Goal: Information Seeking & Learning: Learn about a topic

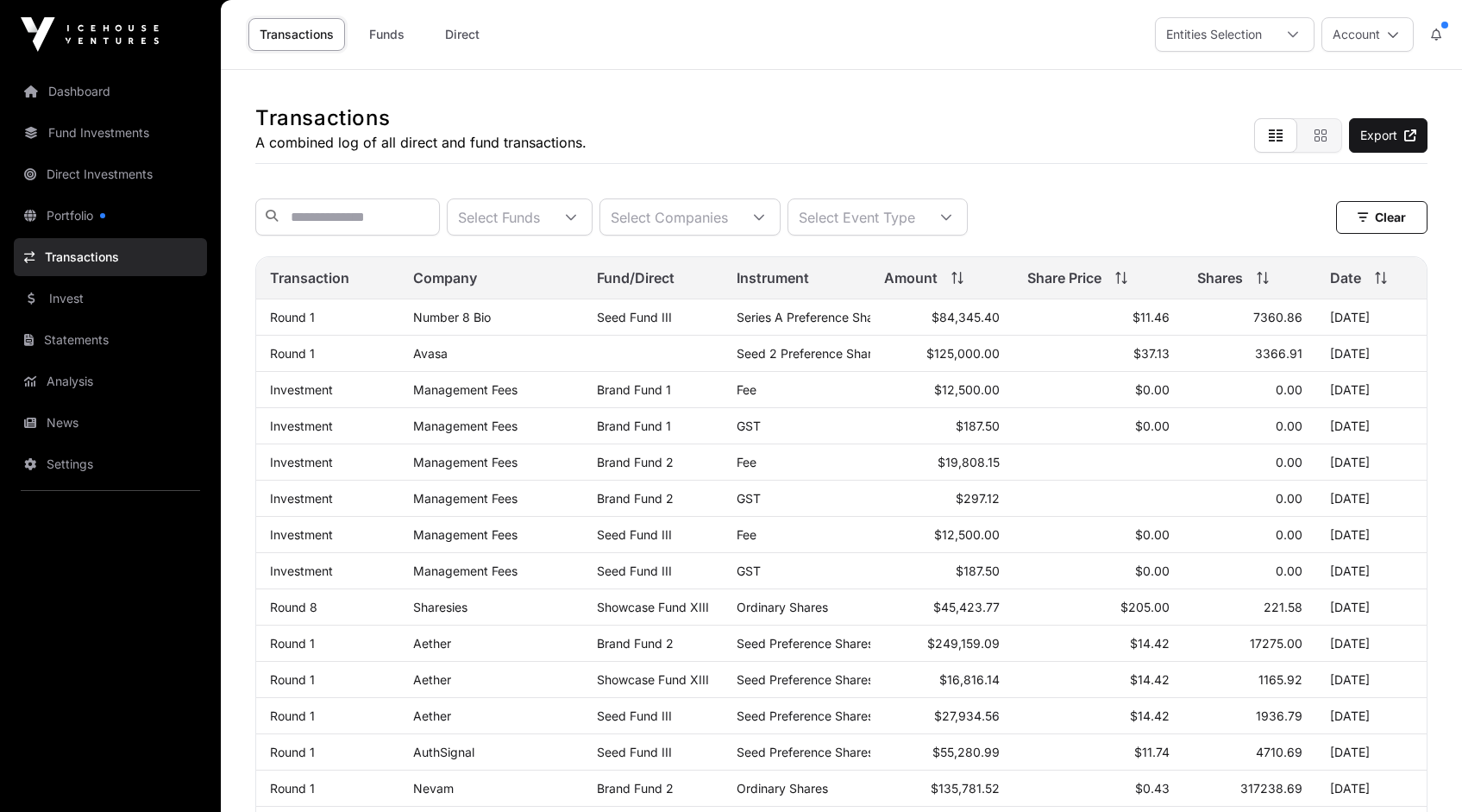
click at [436, 324] on link "Number 8 Bio" at bounding box center [452, 316] width 78 height 15
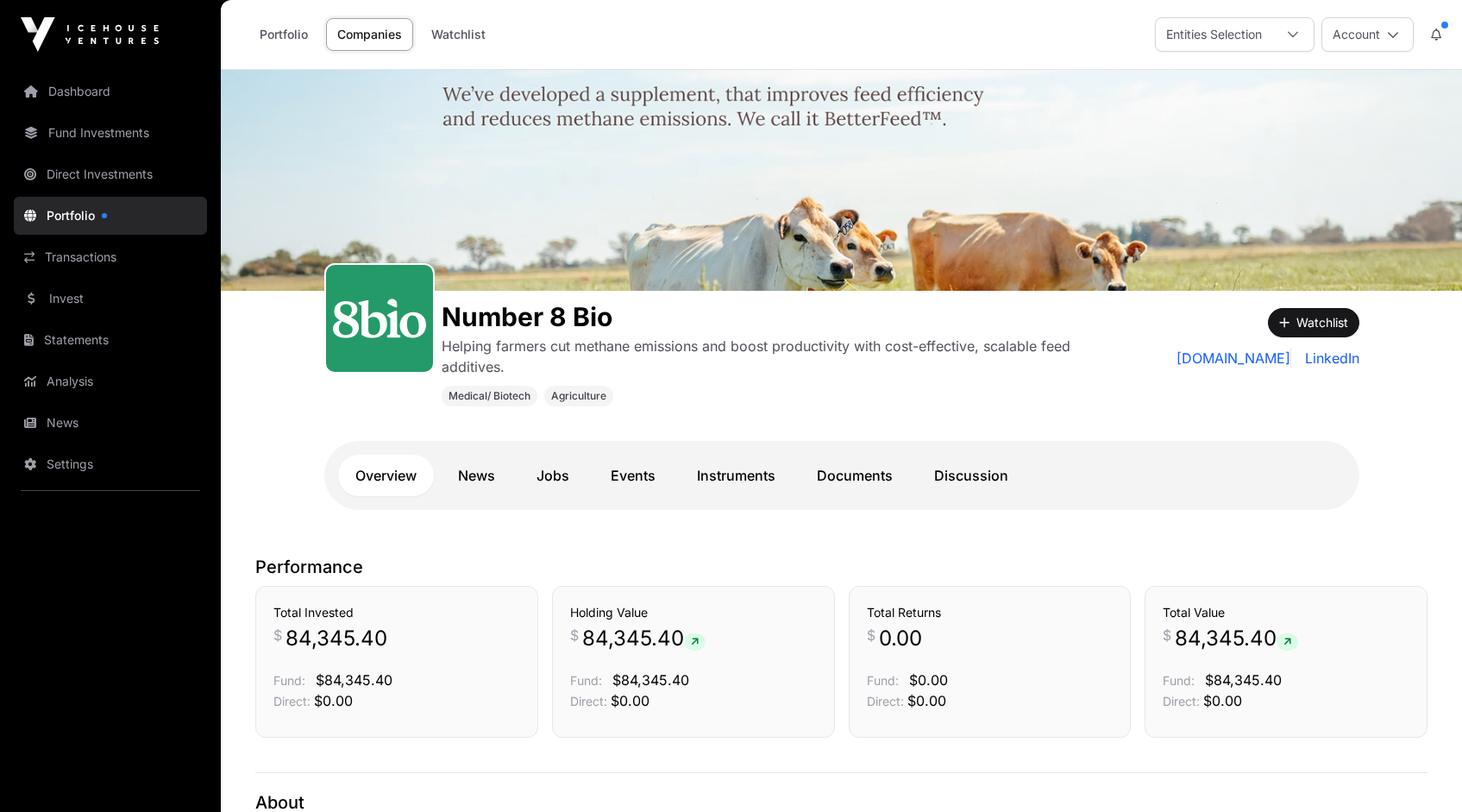
click at [473, 472] on link "News" at bounding box center [476, 474] width 72 height 42
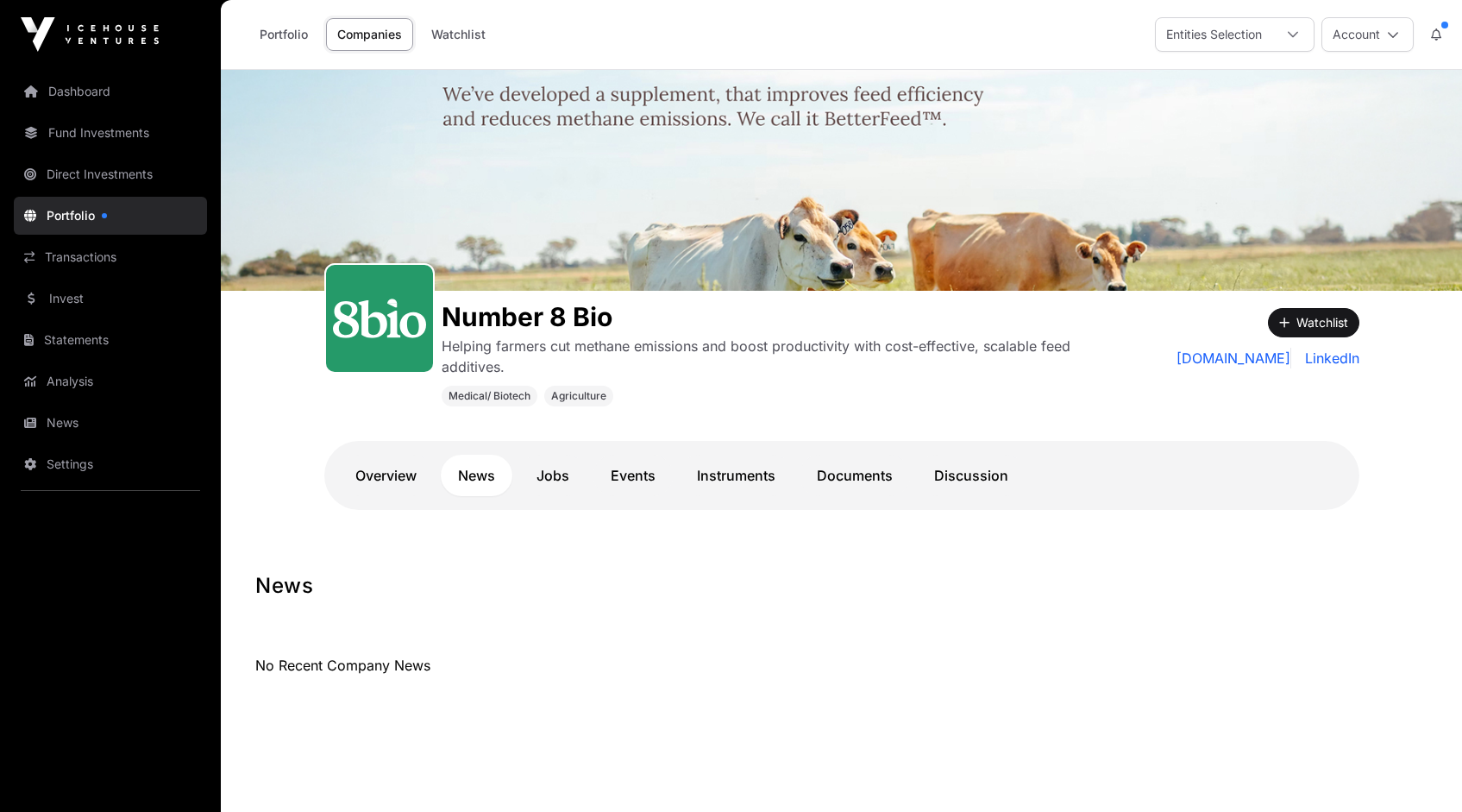
click at [546, 474] on link "Jobs" at bounding box center [552, 474] width 67 height 42
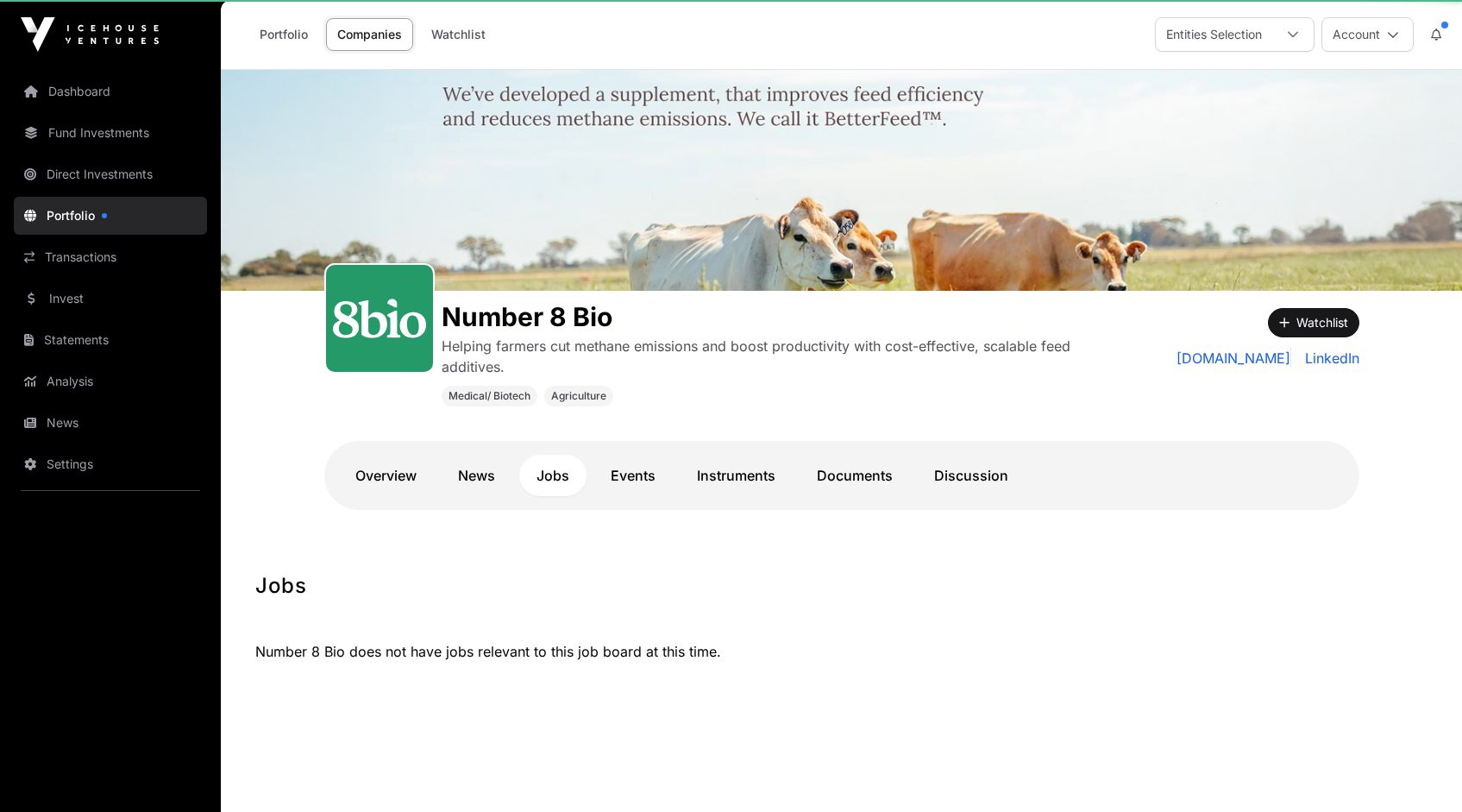
click at [646, 477] on link "Events" at bounding box center [634, 474] width 80 height 42
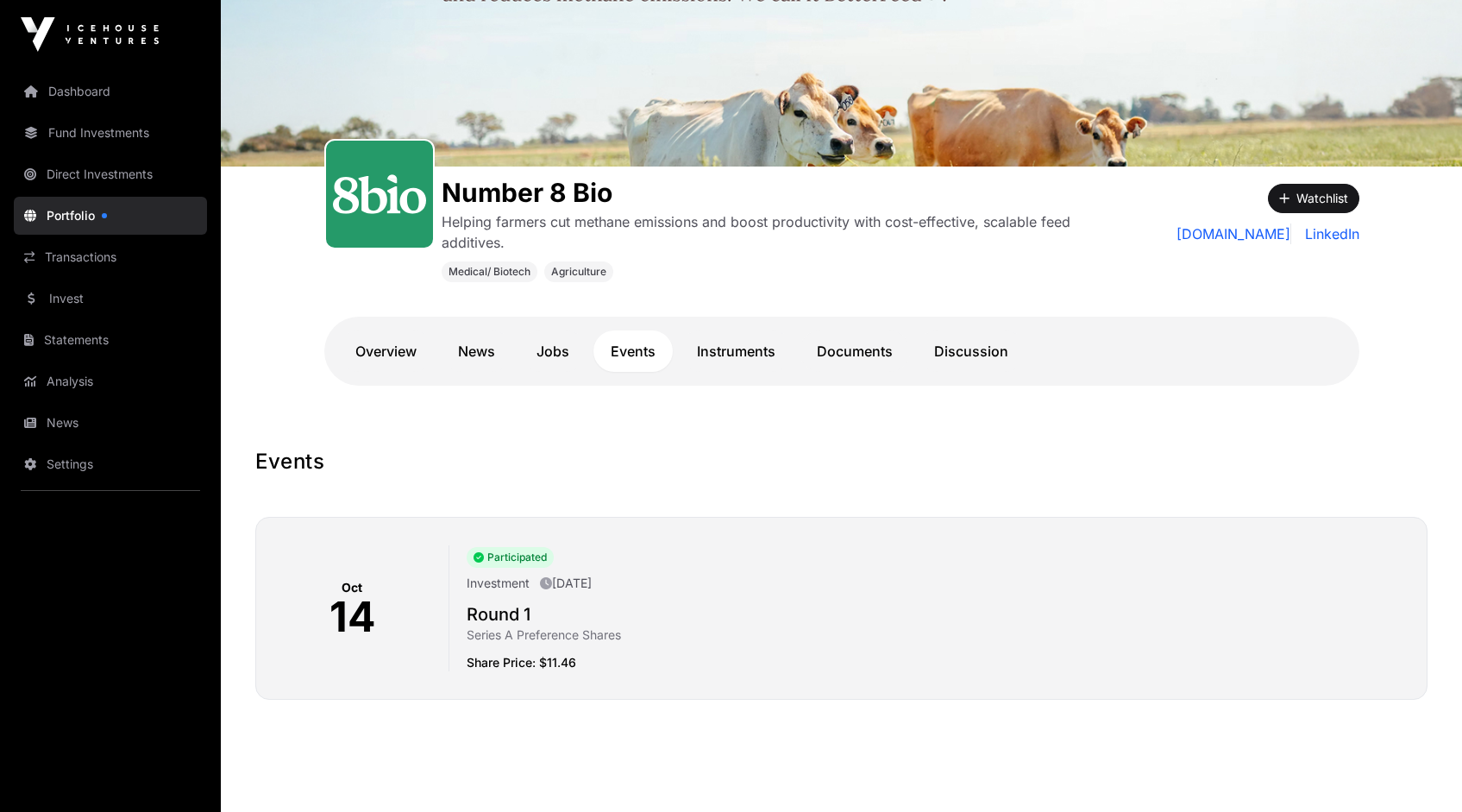
scroll to position [157, 0]
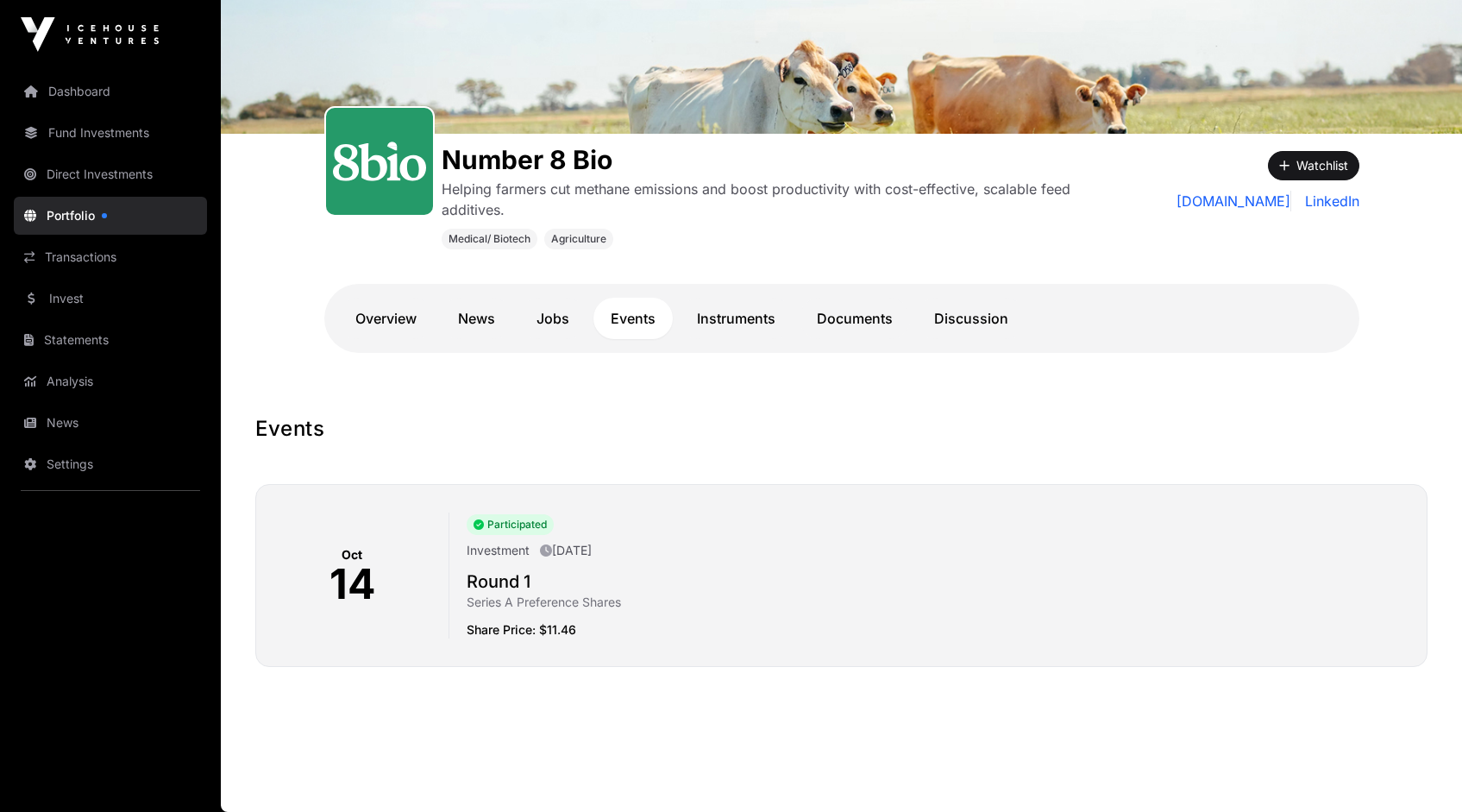
click at [736, 325] on link "Instruments" at bounding box center [736, 318] width 113 height 42
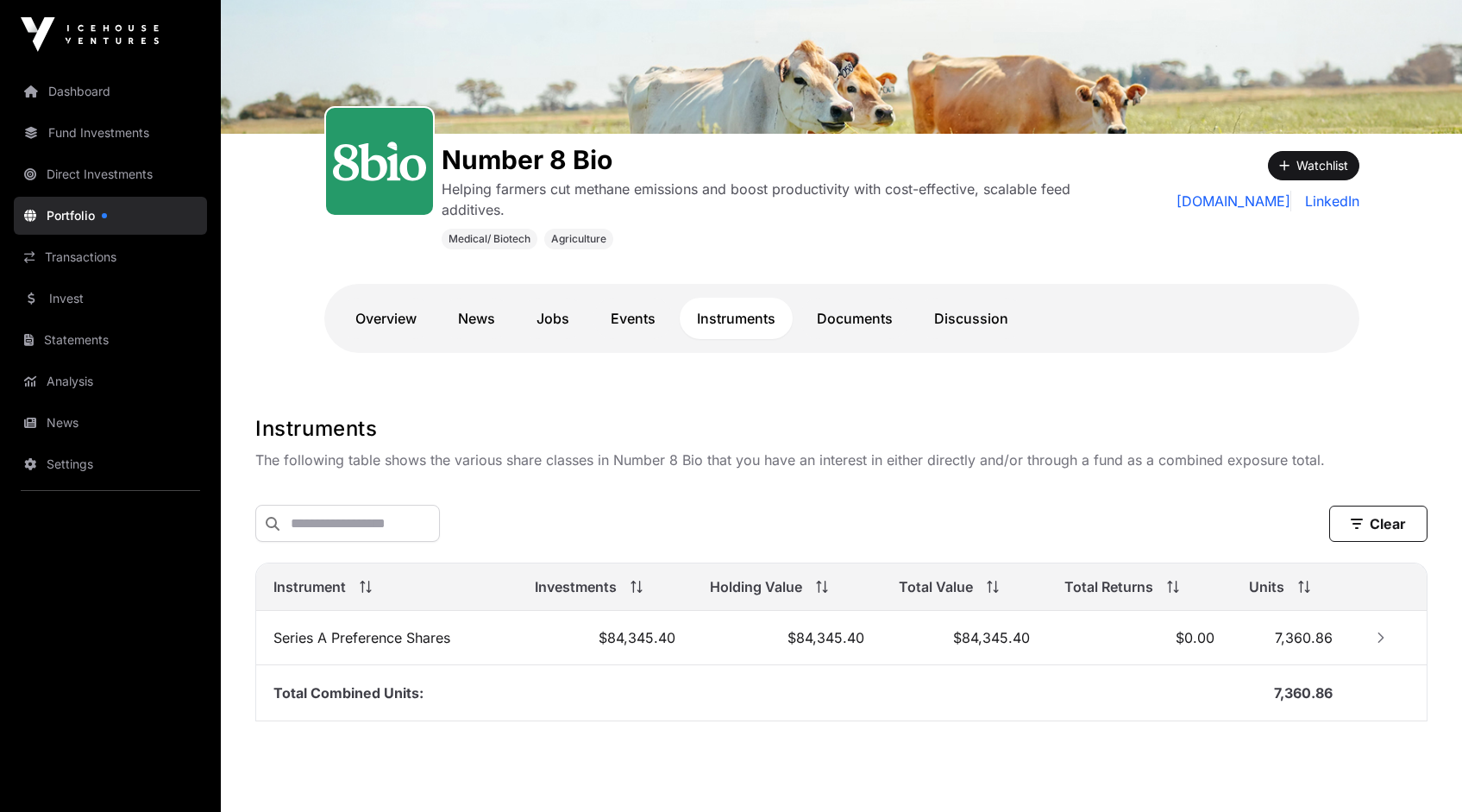
click at [845, 319] on link "Documents" at bounding box center [855, 318] width 111 height 42
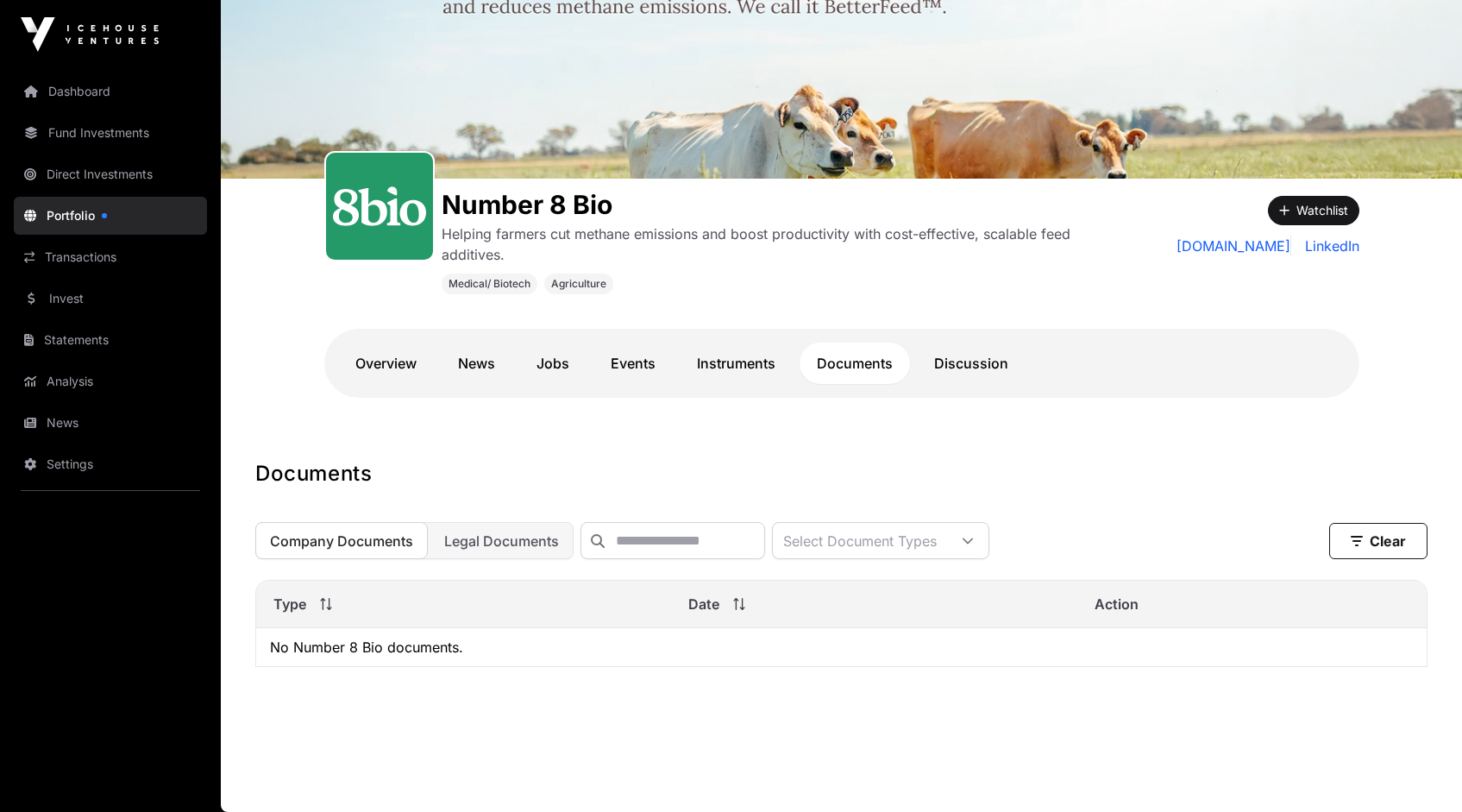
click at [501, 534] on span "Legal Documents" at bounding box center [502, 540] width 114 height 17
click at [366, 533] on span "Company Documents" at bounding box center [341, 540] width 144 height 17
click at [968, 357] on link "Discussion" at bounding box center [971, 363] width 109 height 42
click at [78, 95] on link "Dashboard" at bounding box center [110, 91] width 193 height 38
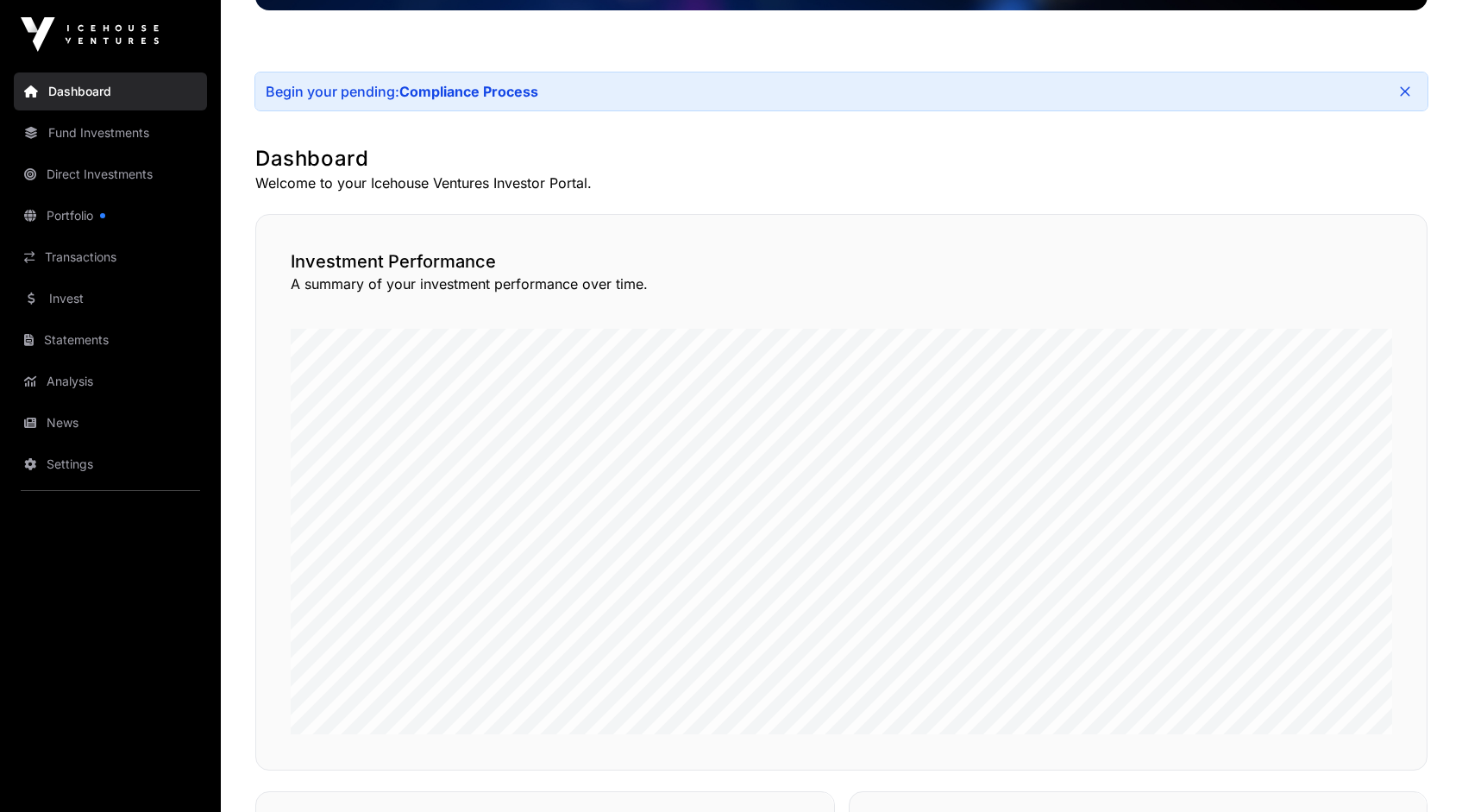
scroll to position [276, 0]
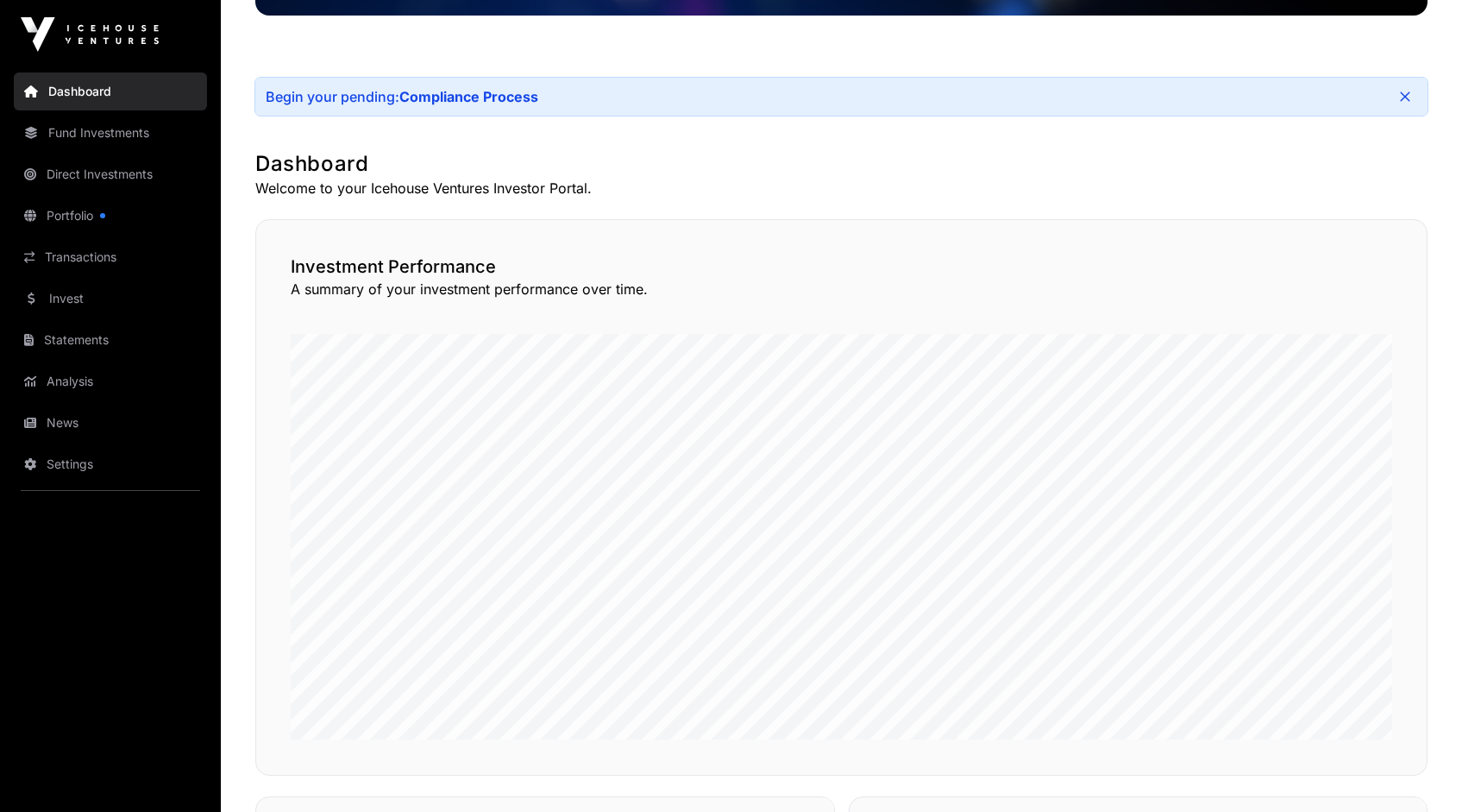
click at [93, 87] on link "Dashboard" at bounding box center [110, 91] width 193 height 38
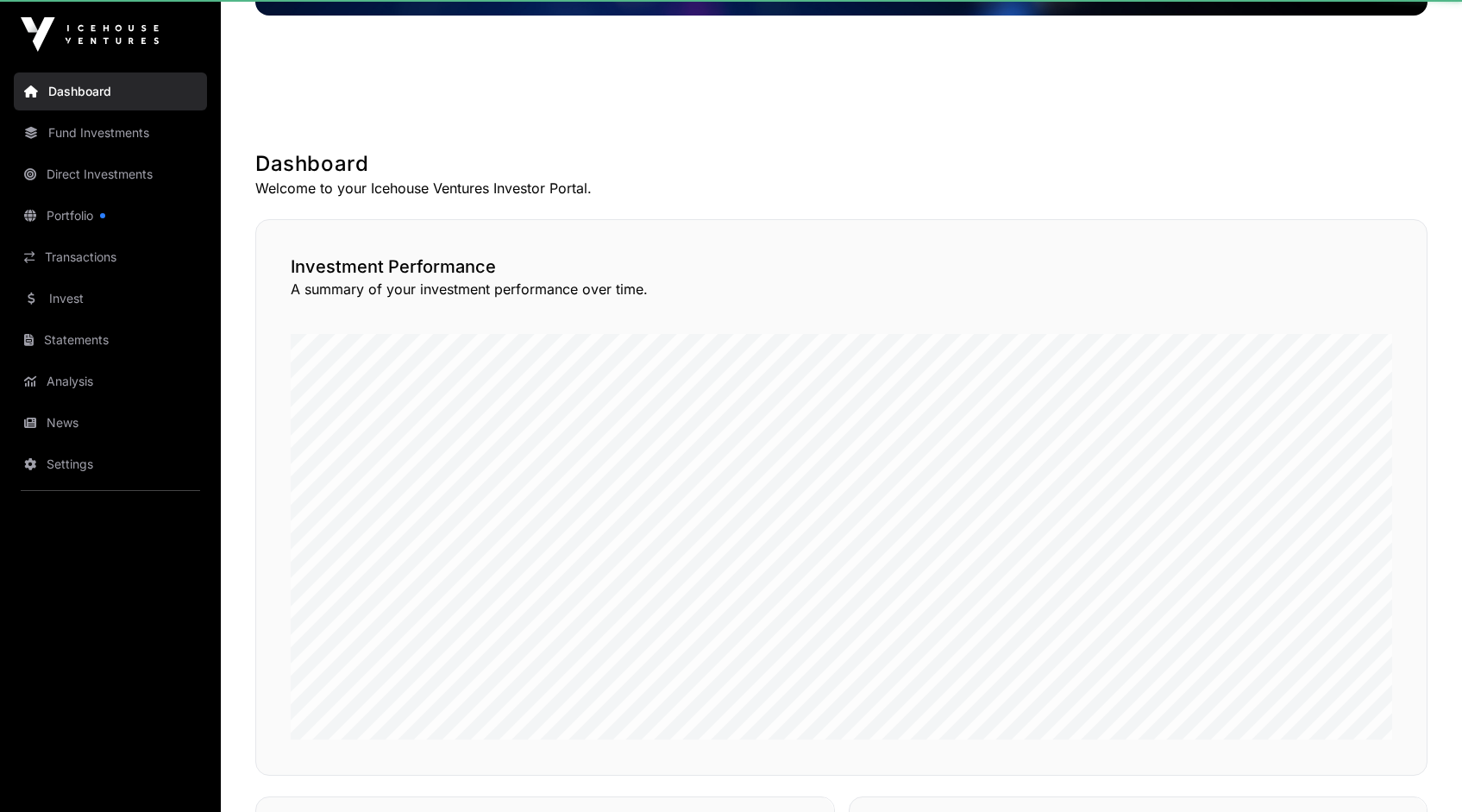
scroll to position [0, 0]
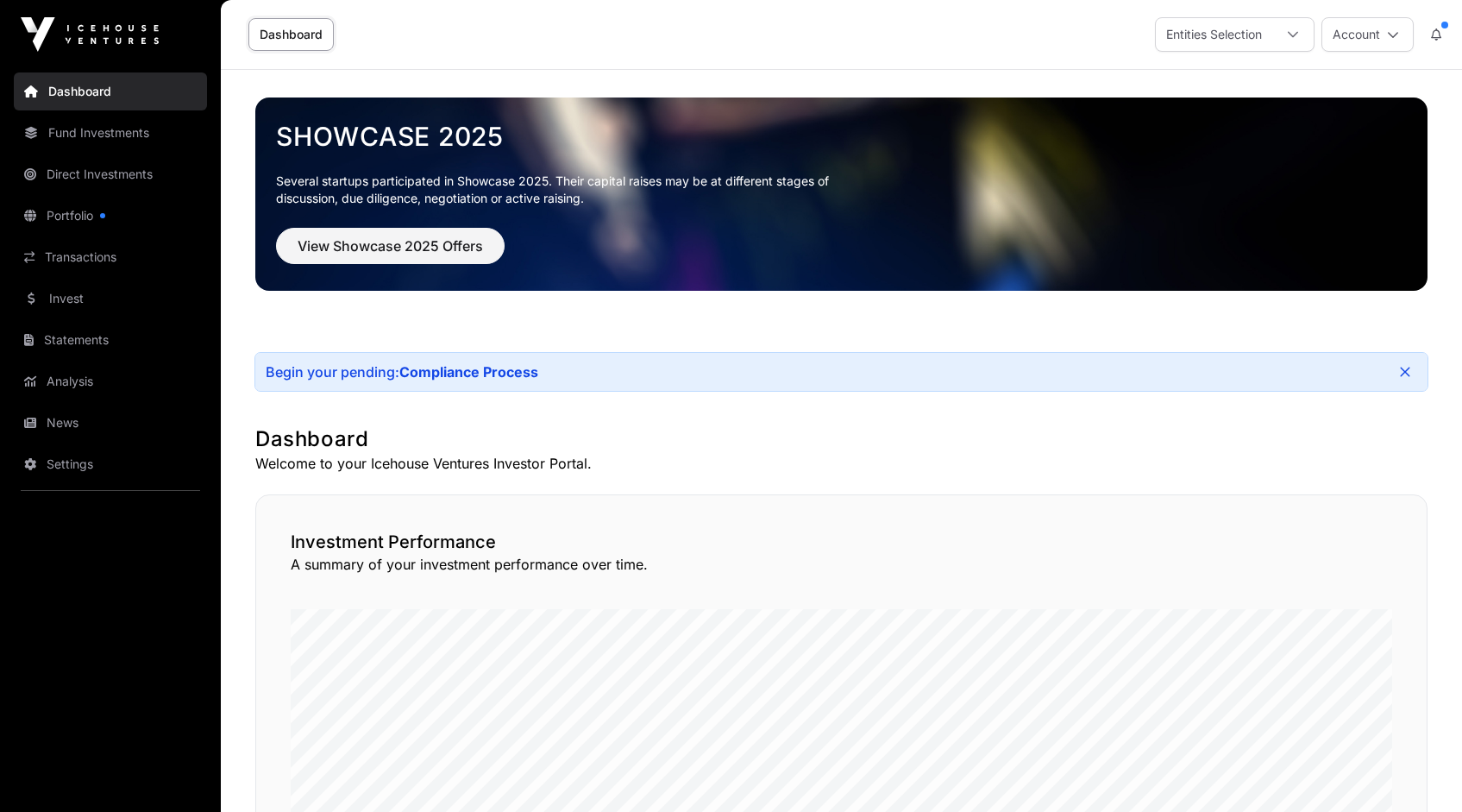
click at [77, 259] on link "Transactions" at bounding box center [110, 256] width 193 height 38
